Goal: Task Accomplishment & Management: Complete application form

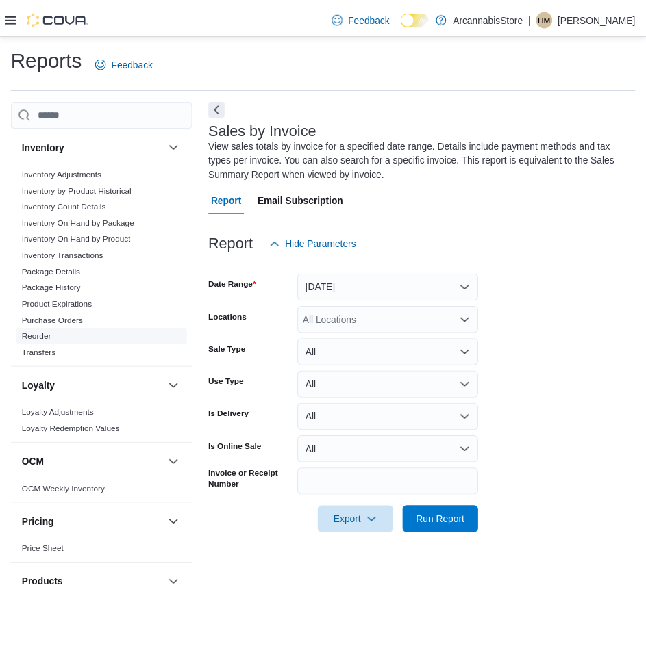
scroll to position [425, 0]
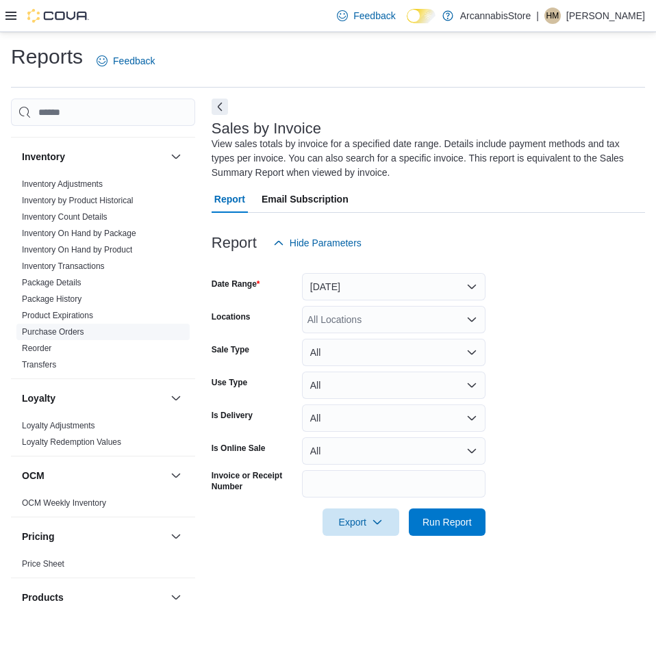
click at [73, 329] on link "Purchase Orders" at bounding box center [53, 332] width 62 height 10
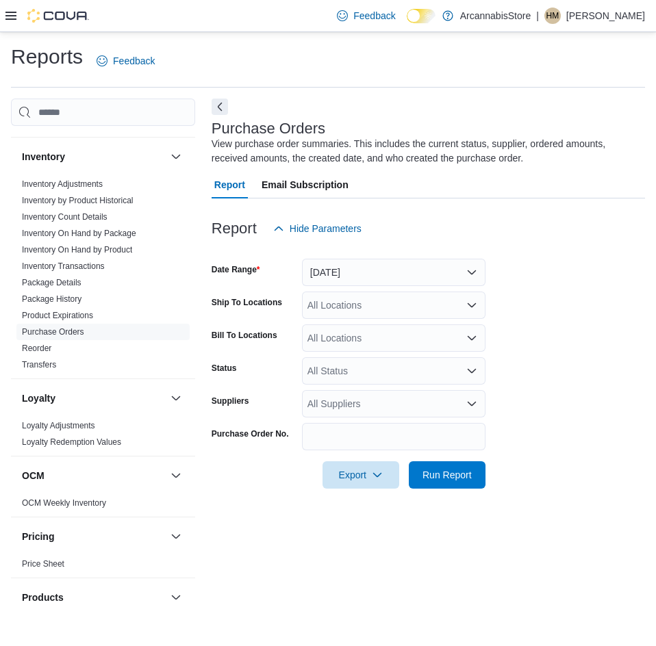
click at [5, 17] on icon at bounding box center [10, 15] width 11 height 11
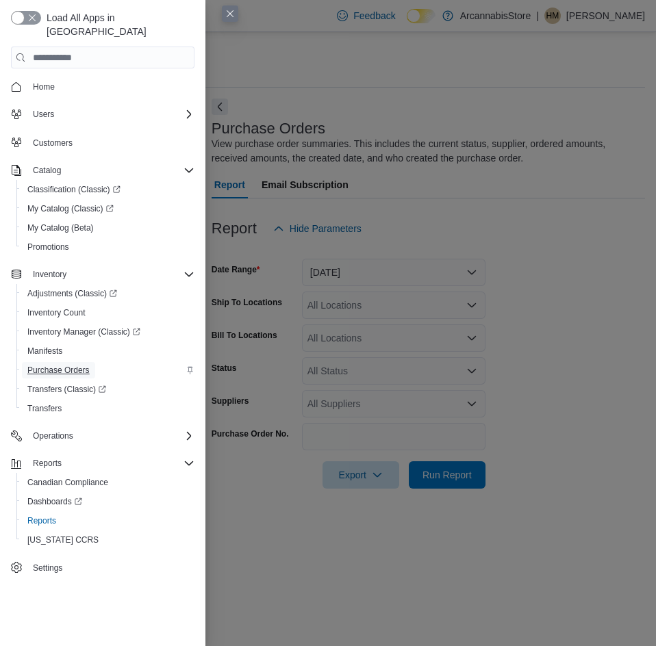
click at [73, 365] on span "Purchase Orders" at bounding box center [58, 370] width 62 height 11
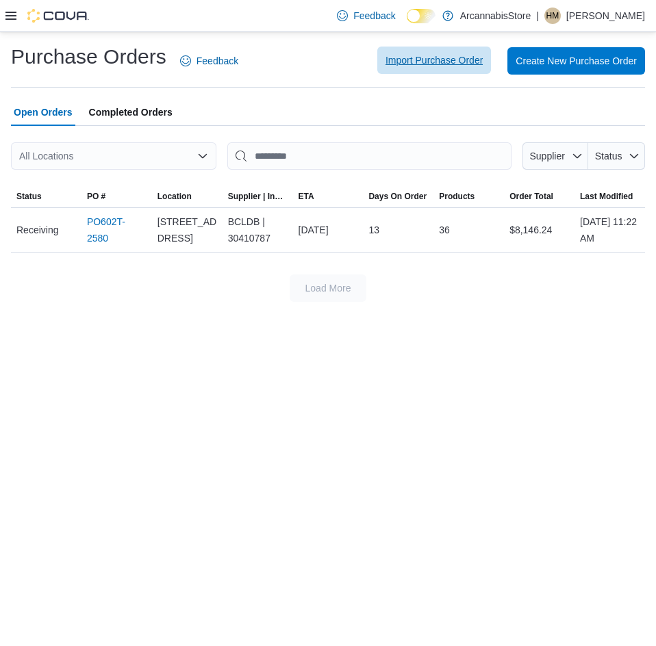
drag, startPoint x: 379, startPoint y: 47, endPoint x: 380, endPoint y: 54, distance: 7.0
click at [379, 47] on div "Import Purchase Order Create New Purchase Order" at bounding box center [450, 60] width 390 height 27
click at [418, 55] on span "Import Purchase Order" at bounding box center [434, 60] width 97 height 14
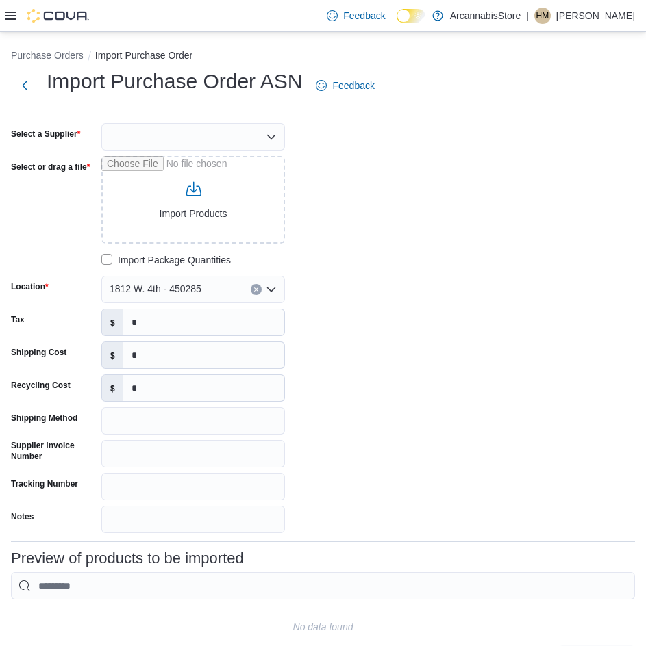
click at [234, 121] on div "Import Purchase Order ASN Feedback Select a Supplier Select or drag a file Impo…" at bounding box center [323, 370] width 624 height 605
click at [230, 131] on div at bounding box center [193, 136] width 184 height 27
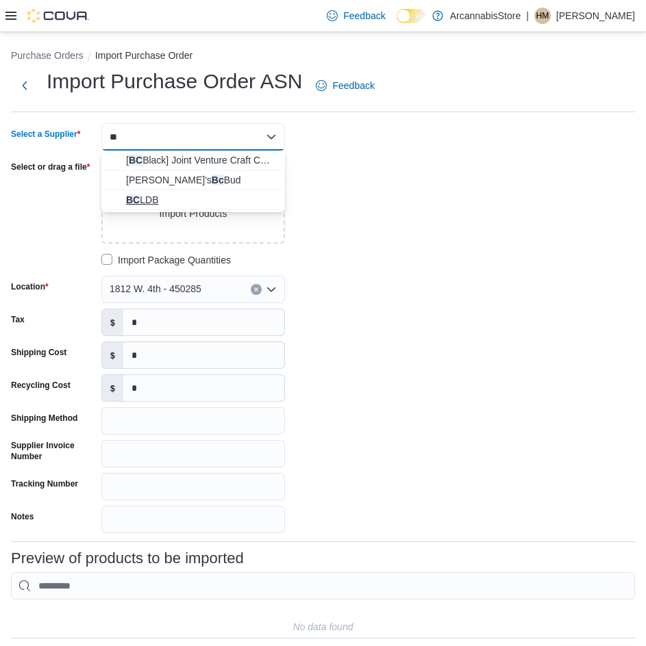
type input "**"
click at [194, 194] on span "BC LDB" at bounding box center [201, 200] width 151 height 14
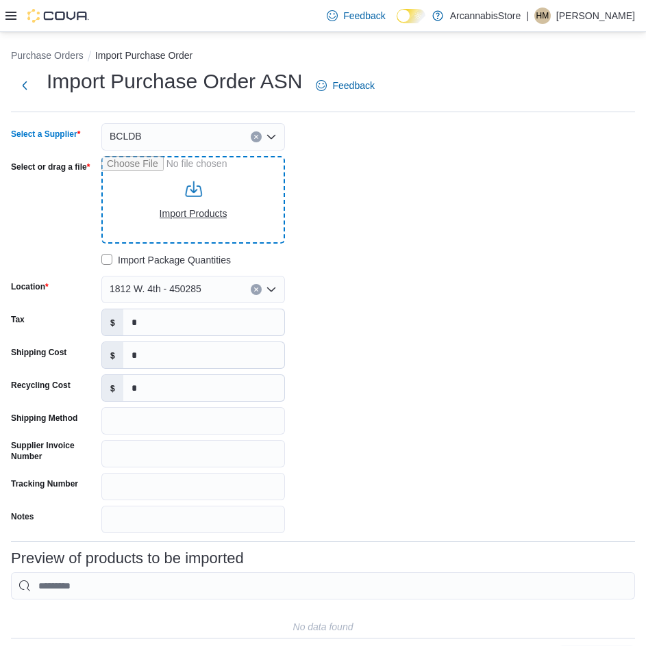
click at [215, 209] on input "Select or drag a file" at bounding box center [193, 200] width 184 height 88
type input "**********"
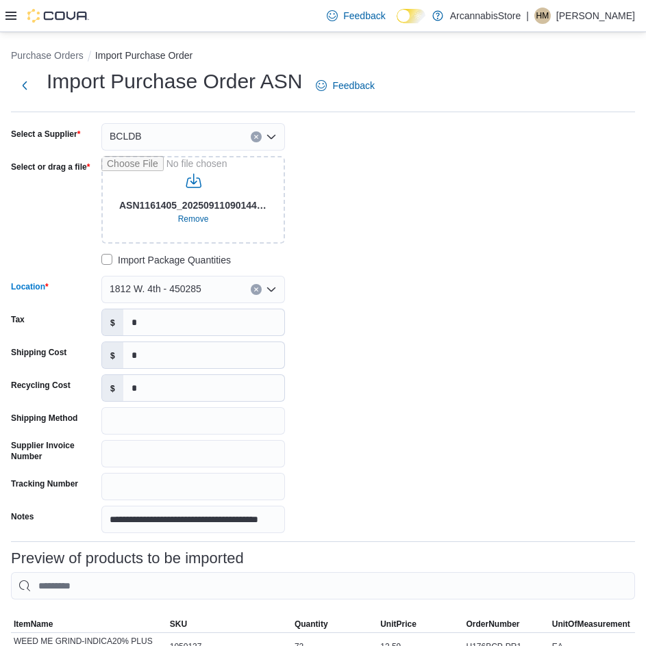
click at [164, 286] on span "1812 W. 4th - 450285" at bounding box center [156, 289] width 92 height 16
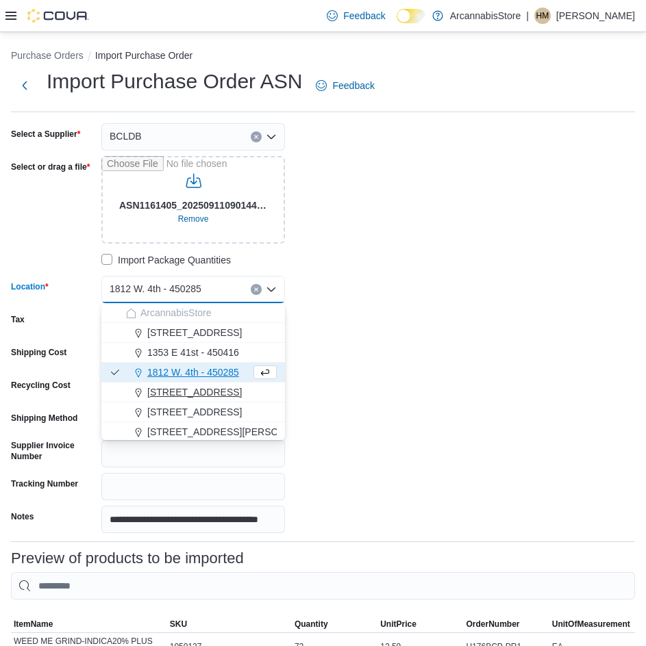
scroll to position [62, 0]
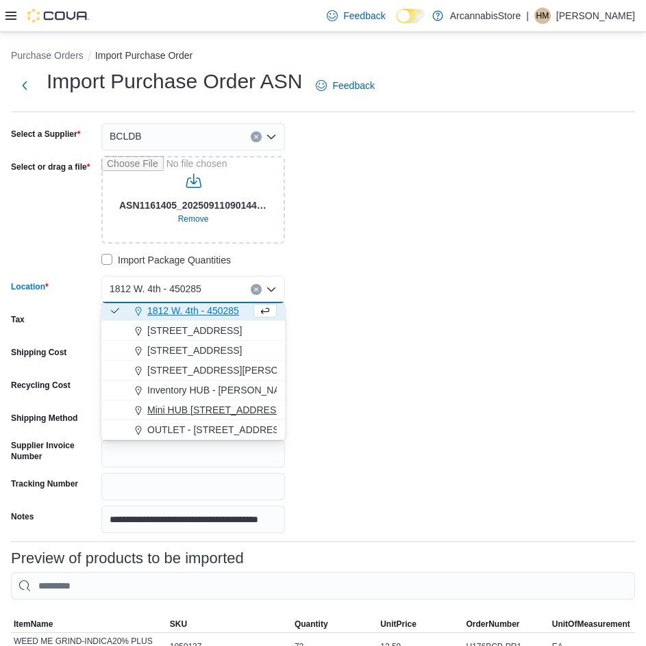
click at [210, 404] on span "Mini HUB 6528 Victoria Dr - 450239" at bounding box center [216, 410] width 138 height 14
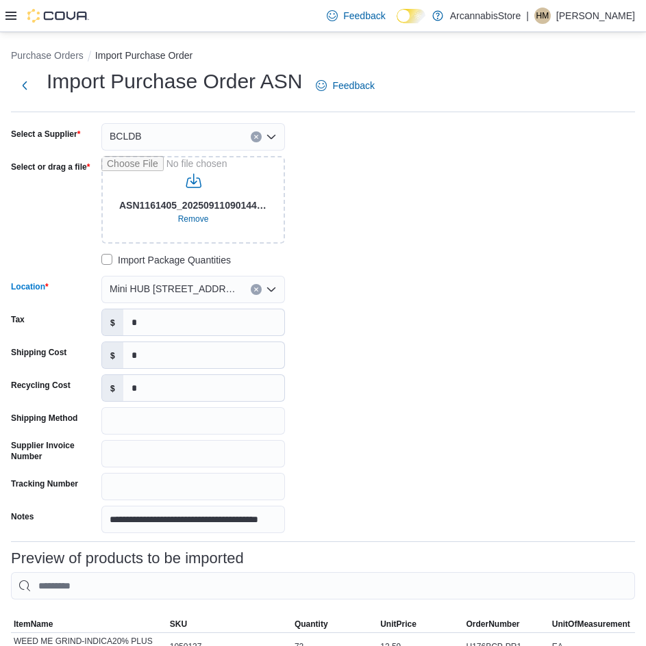
click at [268, 286] on icon "Open list of options" at bounding box center [271, 289] width 11 height 11
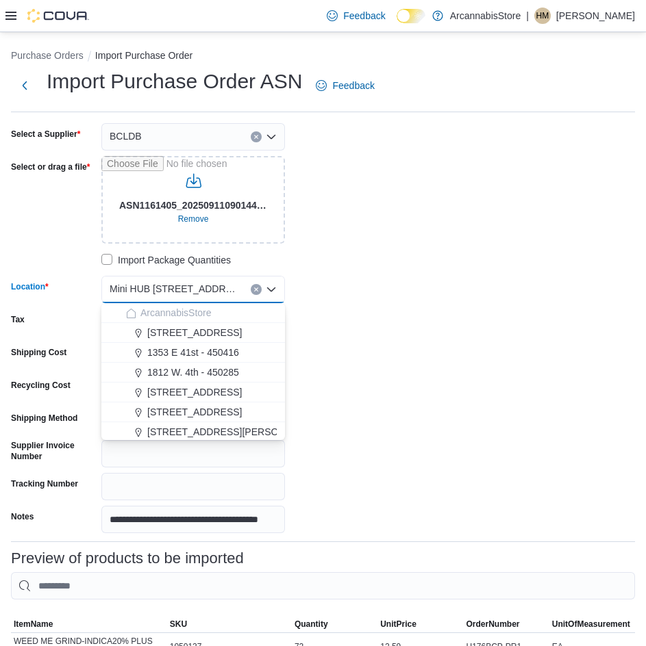
click at [254, 286] on button "Clear input" at bounding box center [256, 289] width 11 height 11
click at [254, 286] on div "Select a Location Combo box. Selected. Combo box input. Select a Location. Type…" at bounding box center [193, 289] width 184 height 27
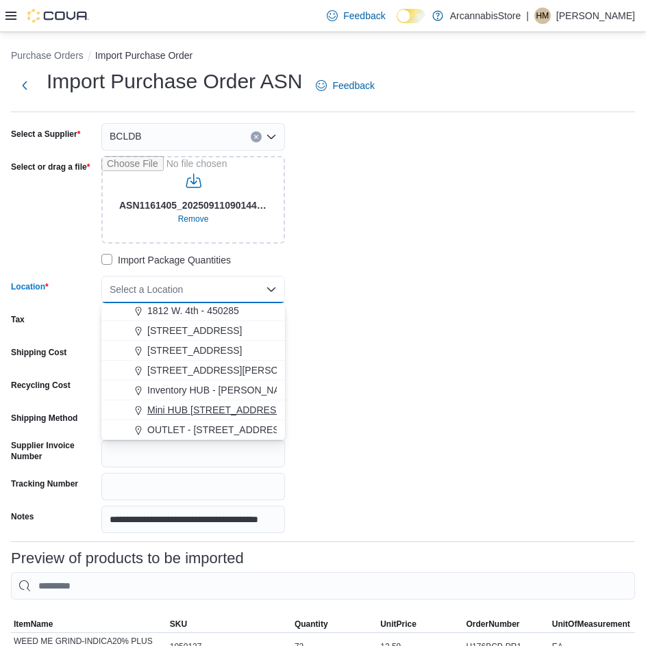
click at [244, 417] on button "Mini HUB 6528 Victoria Dr - 450239" at bounding box center [193, 411] width 184 height 20
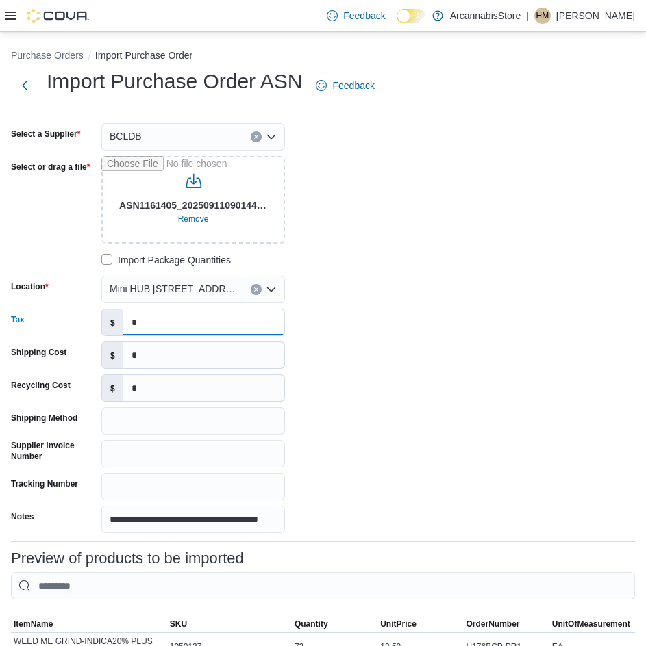
click at [234, 323] on input "*" at bounding box center [203, 323] width 161 height 26
type input "*******"
click at [157, 353] on input "*" at bounding box center [203, 355] width 161 height 26
click at [156, 353] on input "*" at bounding box center [203, 355] width 161 height 26
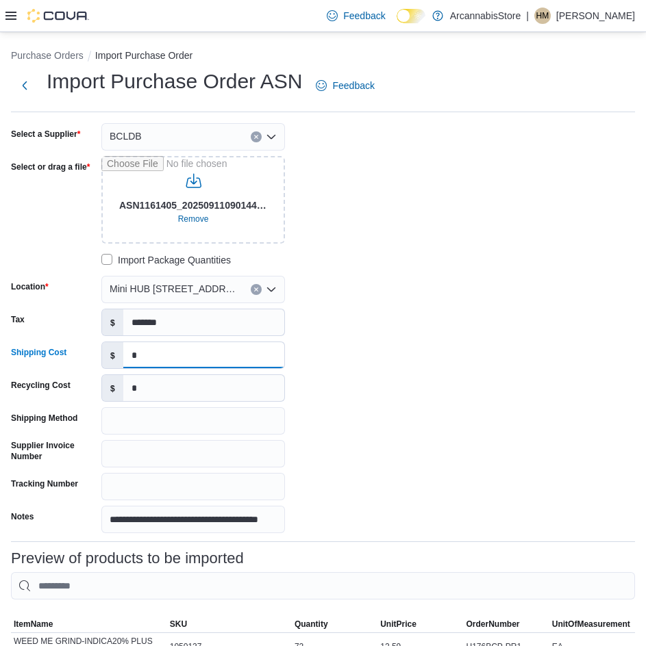
click at [156, 353] on input "*" at bounding box center [203, 355] width 161 height 26
click at [142, 348] on input "*******" at bounding box center [203, 355] width 161 height 26
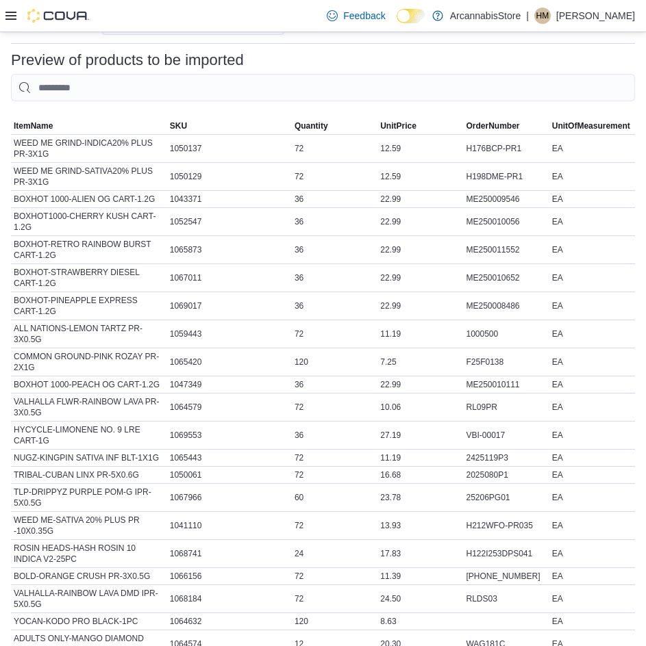
scroll to position [701, 0]
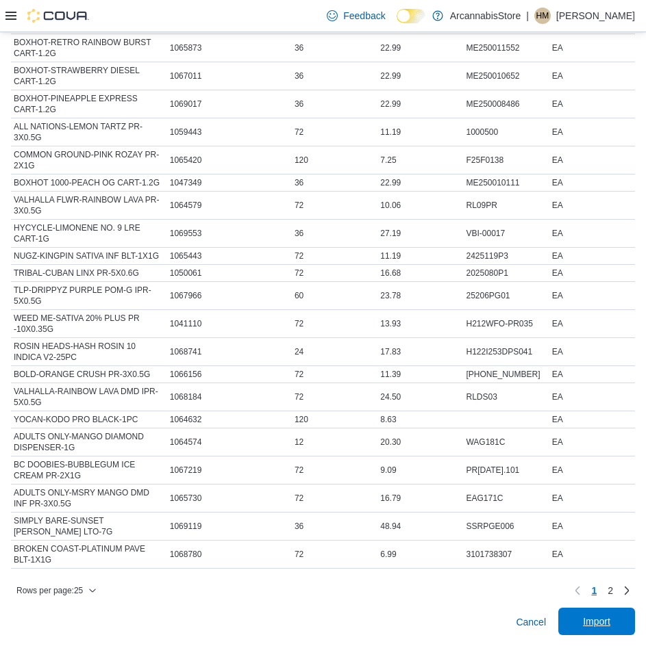
type input "******"
click at [605, 623] on span "Import" at bounding box center [596, 622] width 27 height 14
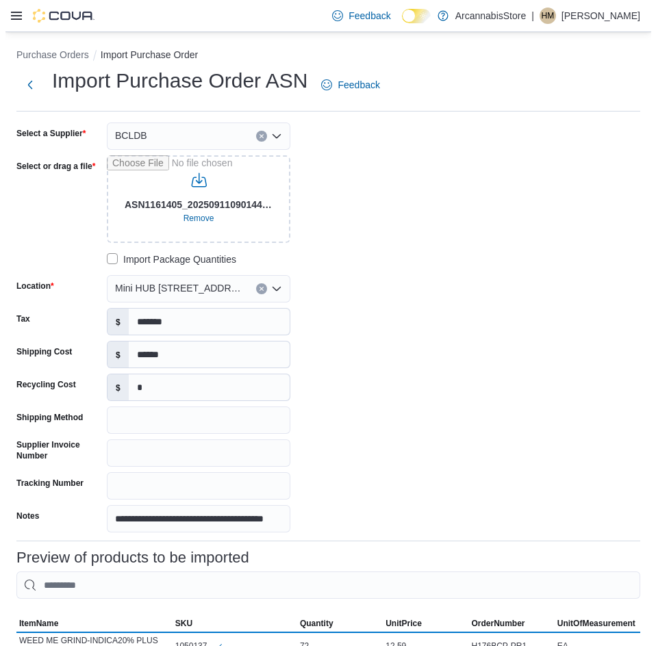
scroll to position [0, 0]
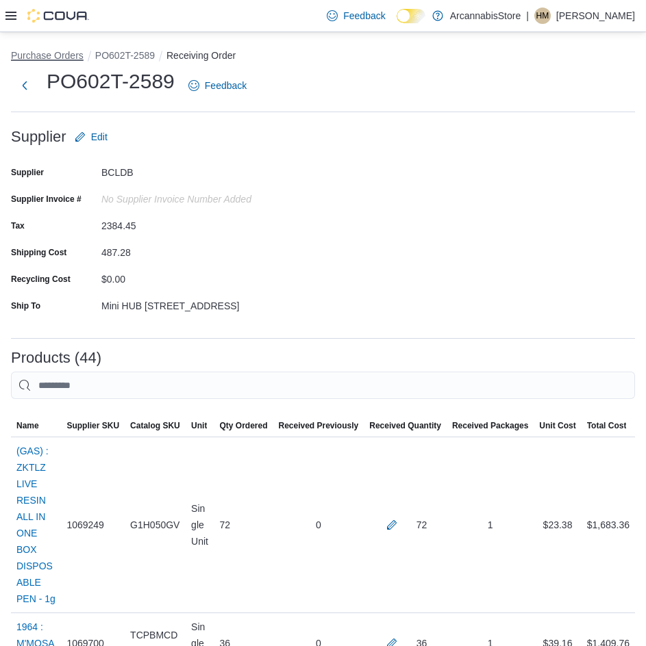
click at [51, 55] on button "Purchase Orders" at bounding box center [47, 55] width 73 height 11
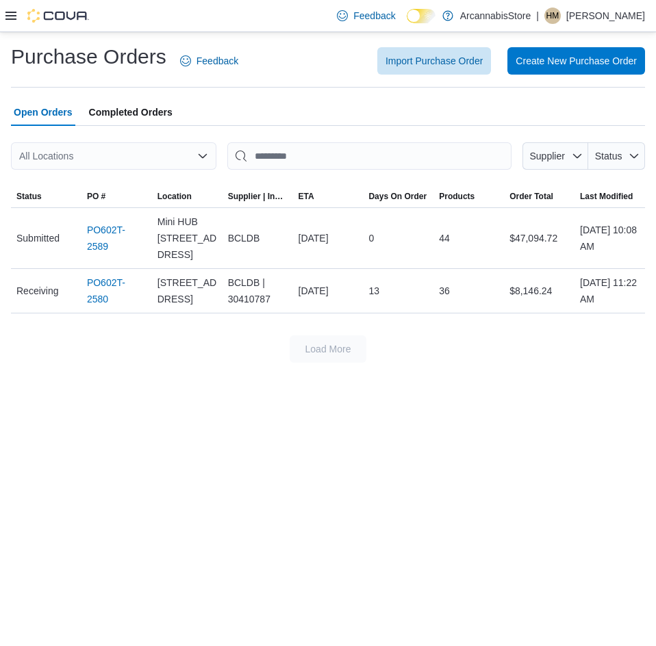
click at [10, 19] on icon at bounding box center [10, 16] width 11 height 8
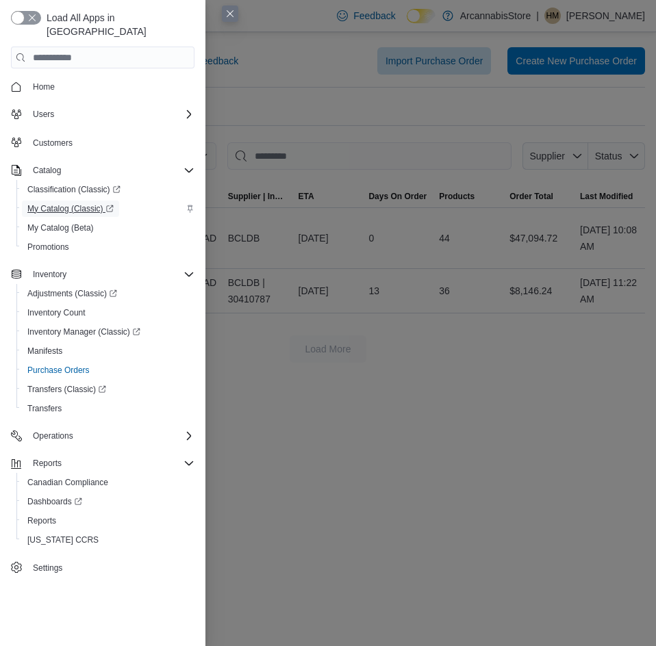
click at [84, 203] on span "My Catalog (Classic)" at bounding box center [70, 208] width 86 height 11
